Goal: Task Accomplishment & Management: Manage account settings

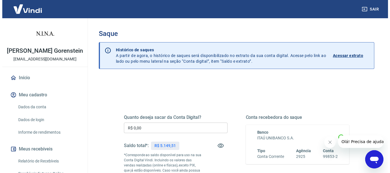
scroll to position [86, 0]
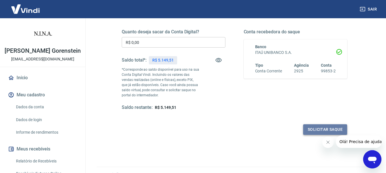
click at [324, 128] on button "Solicitar saque" at bounding box center [325, 129] width 44 height 11
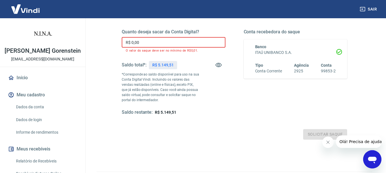
click at [168, 44] on input "R$ 0,00" at bounding box center [174, 42] width 104 height 11
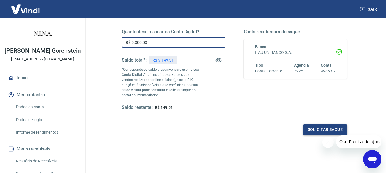
type input "R$ 5.000,00"
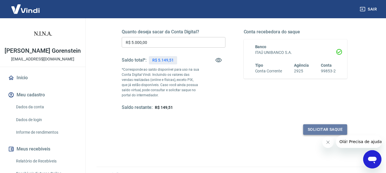
click at [315, 130] on button "Solicitar saque" at bounding box center [325, 129] width 44 height 11
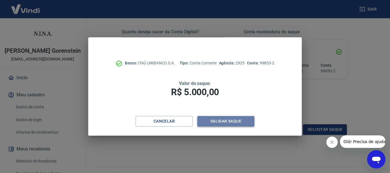
click at [215, 121] on button "Validar saque" at bounding box center [225, 121] width 57 height 11
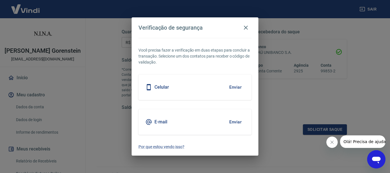
click at [237, 88] on button "Enviar" at bounding box center [235, 87] width 19 height 12
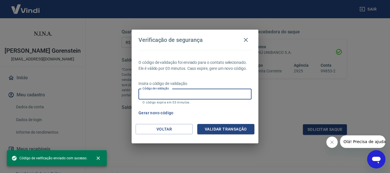
click at [214, 97] on input "Código de validação" at bounding box center [194, 94] width 113 height 11
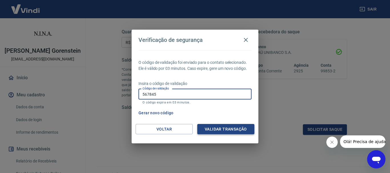
type input "567845"
click at [239, 130] on button "Validar transação" at bounding box center [225, 129] width 57 height 11
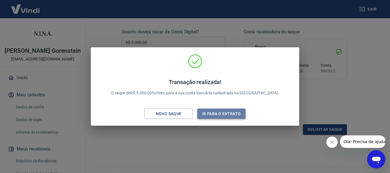
click at [231, 112] on button "Ir para o extrato" at bounding box center [221, 114] width 48 height 11
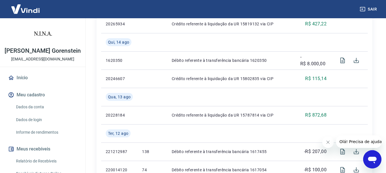
scroll to position [107, 0]
